Goal: Information Seeking & Learning: Stay updated

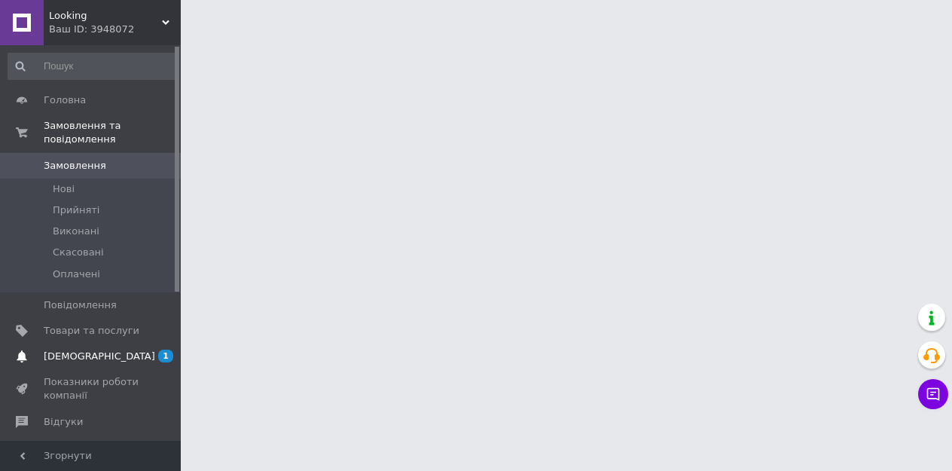
click at [73, 350] on span "[DEMOGRAPHIC_DATA]" at bounding box center [100, 357] width 112 height 14
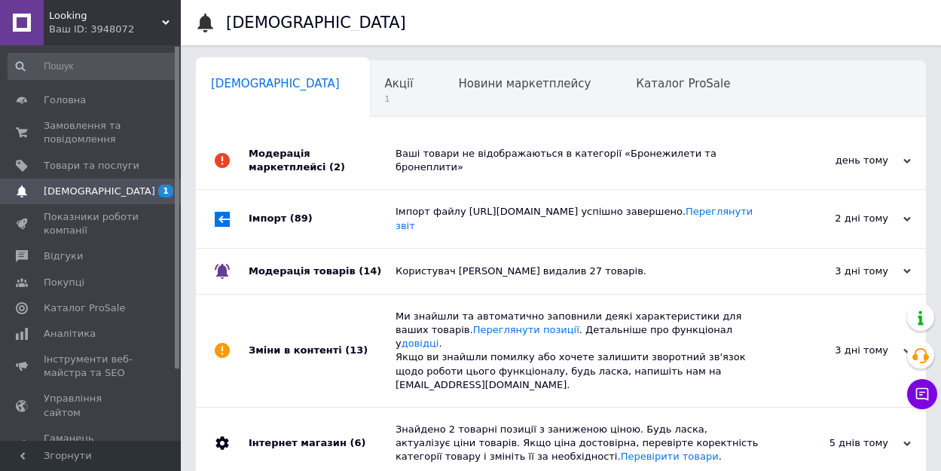
scroll to position [0, 8]
click at [378, 96] on span "1" at bounding box center [392, 98] width 29 height 11
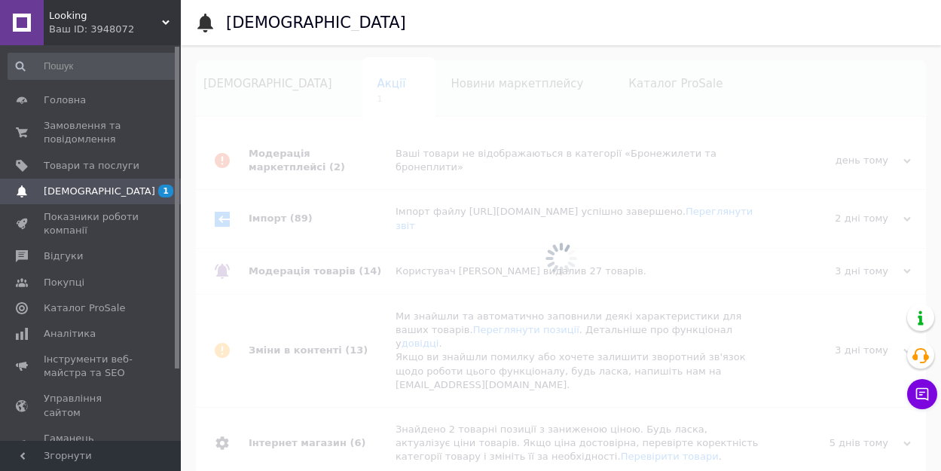
scroll to position [0, 17]
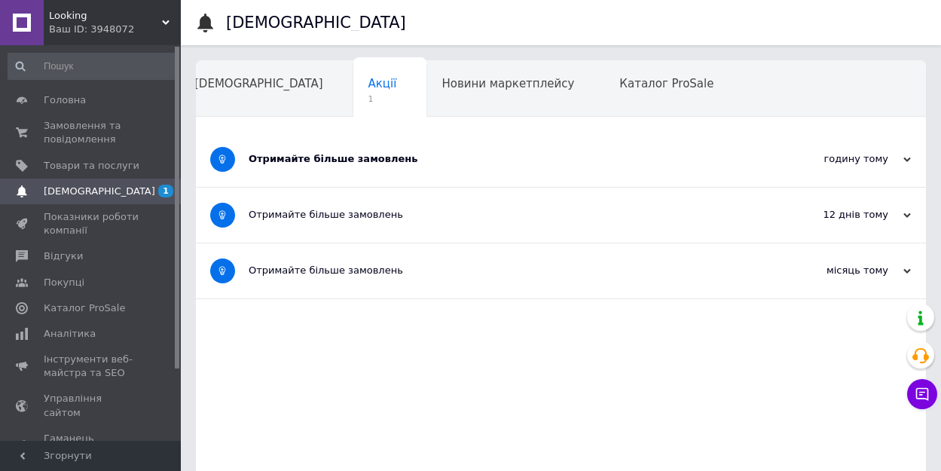
click at [460, 161] on div "Отримайте більше замовлень" at bounding box center [505, 159] width 512 height 14
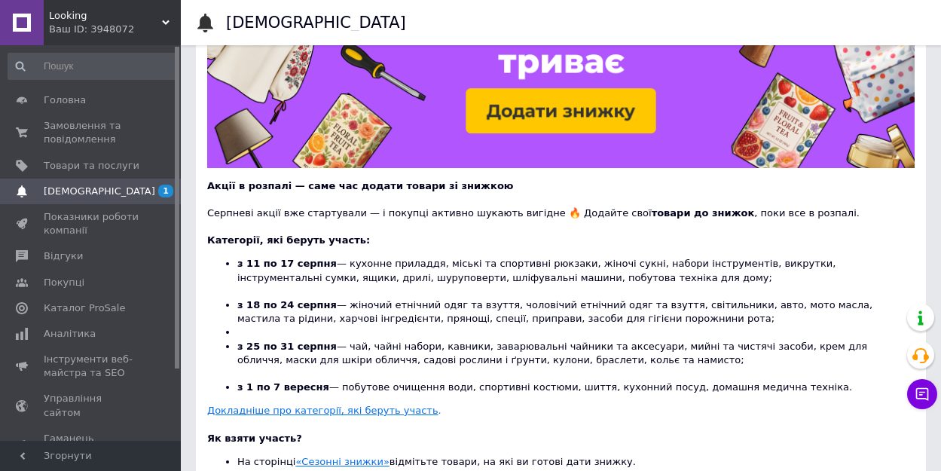
scroll to position [0, 0]
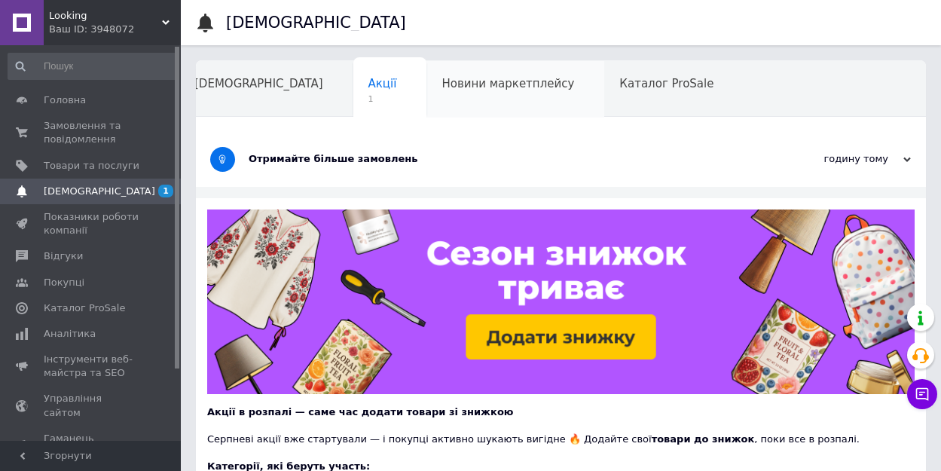
click at [426, 93] on div "Новини маркетплейсу" at bounding box center [515, 89] width 178 height 57
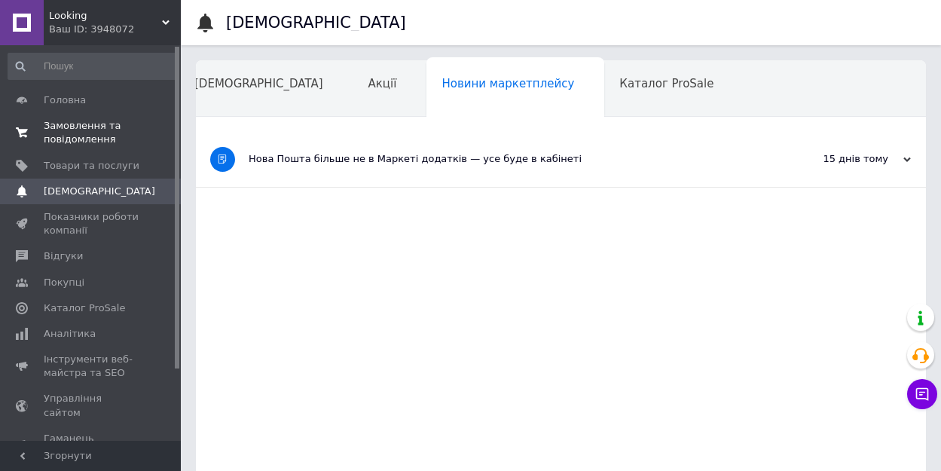
click at [66, 126] on span "Замовлення та повідомлення" at bounding box center [92, 132] width 96 height 27
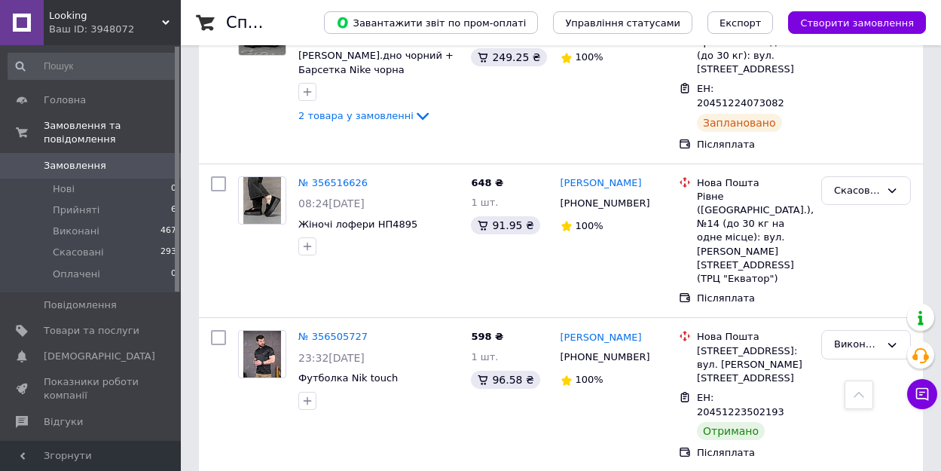
scroll to position [904, 0]
